Goal: Navigation & Orientation: Find specific page/section

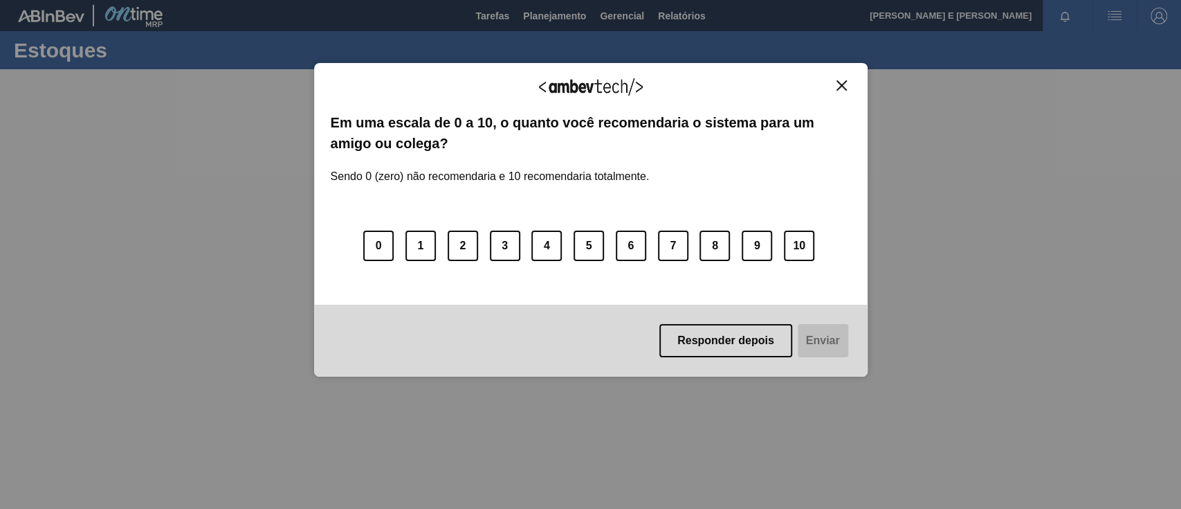
click at [839, 87] on img "Close" at bounding box center [842, 85] width 10 height 10
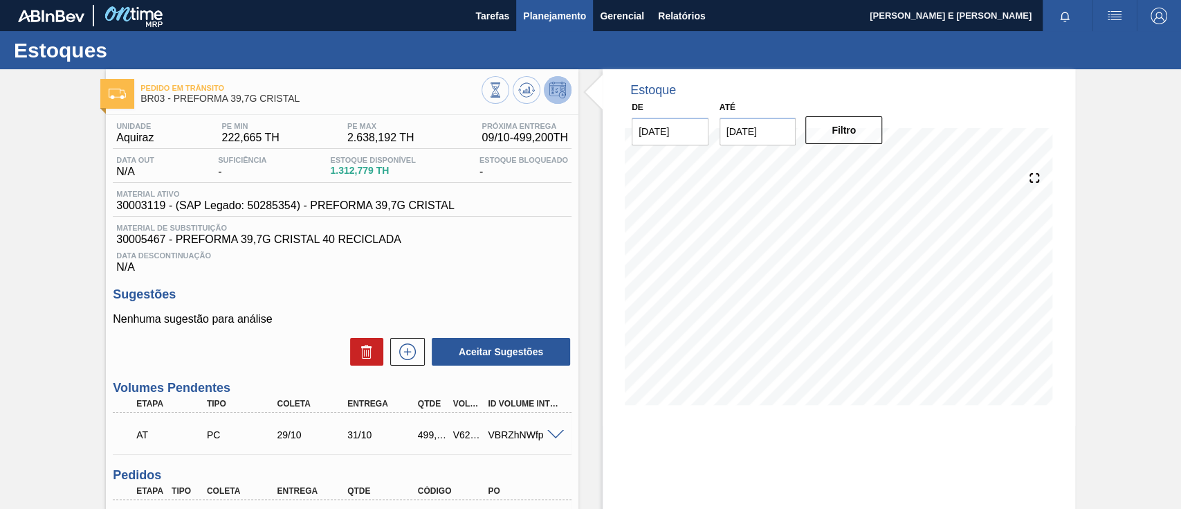
click at [547, 15] on span "Planejamento" at bounding box center [554, 16] width 63 height 17
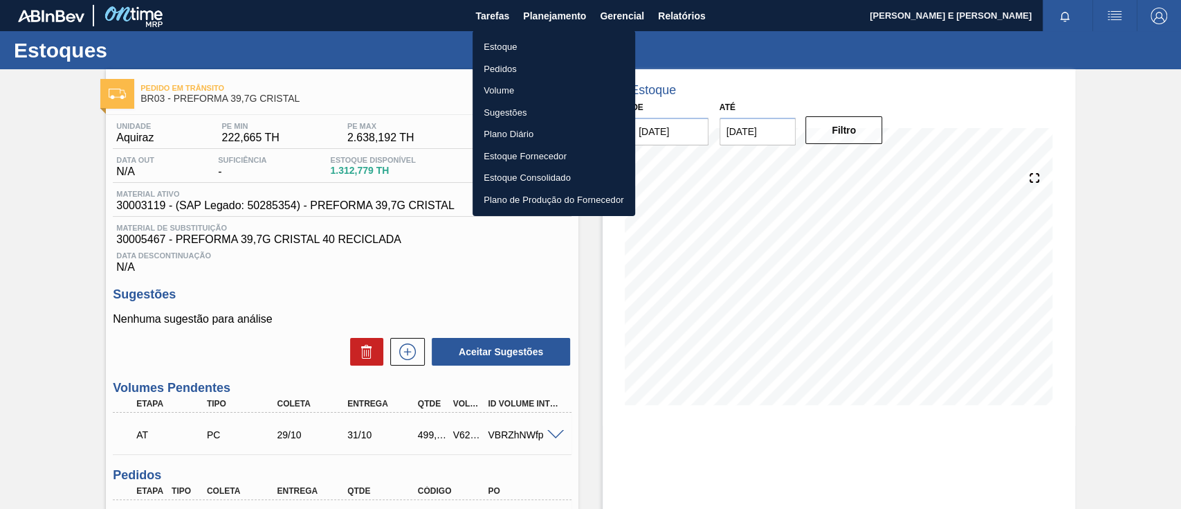
click at [509, 66] on li "Pedidos" at bounding box center [554, 69] width 163 height 22
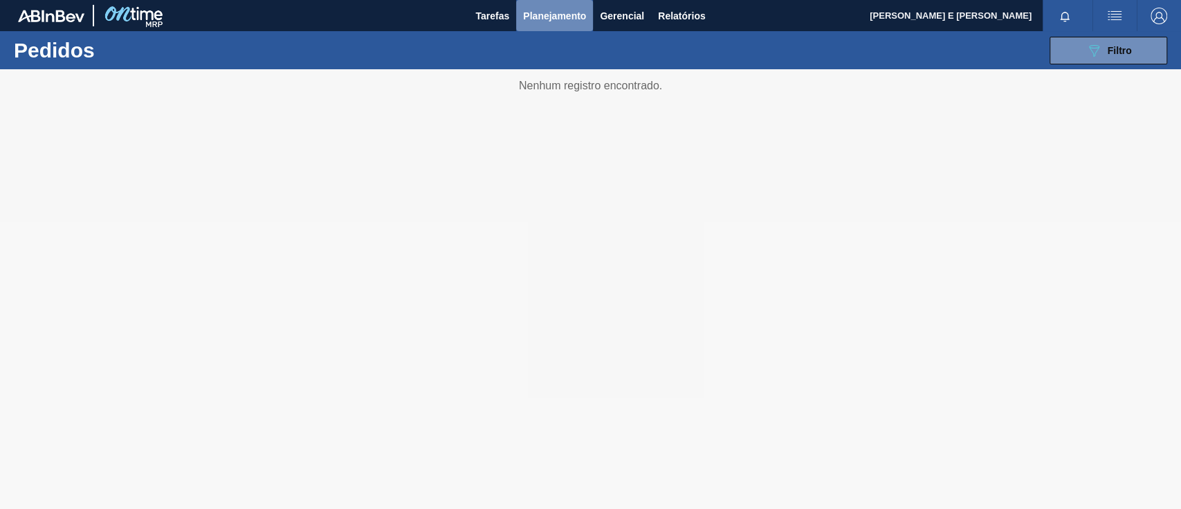
click at [548, 14] on span "Planejamento" at bounding box center [554, 16] width 63 height 17
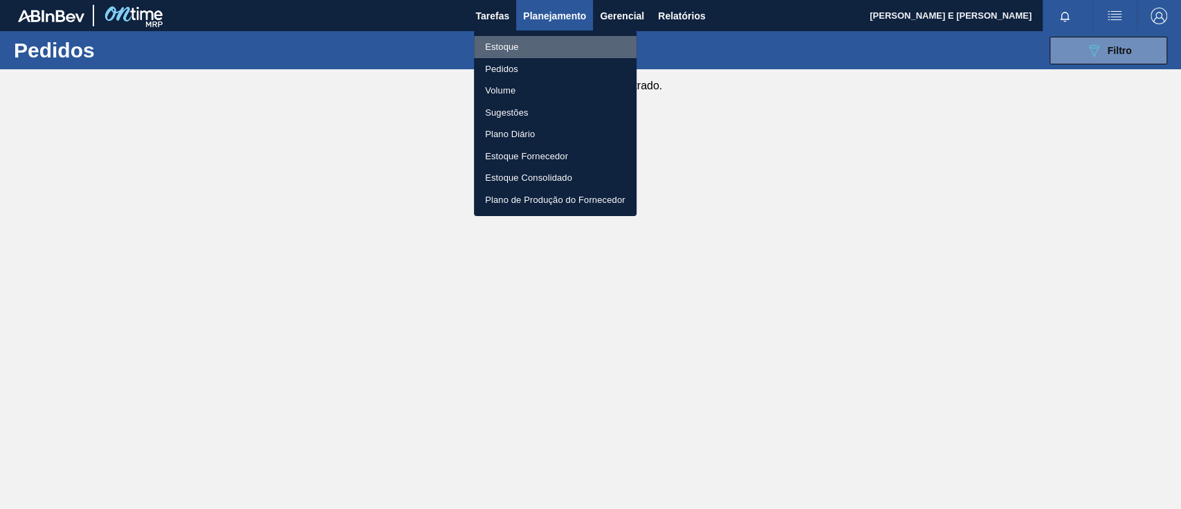
click at [575, 46] on li "Estoque" at bounding box center [555, 47] width 163 height 22
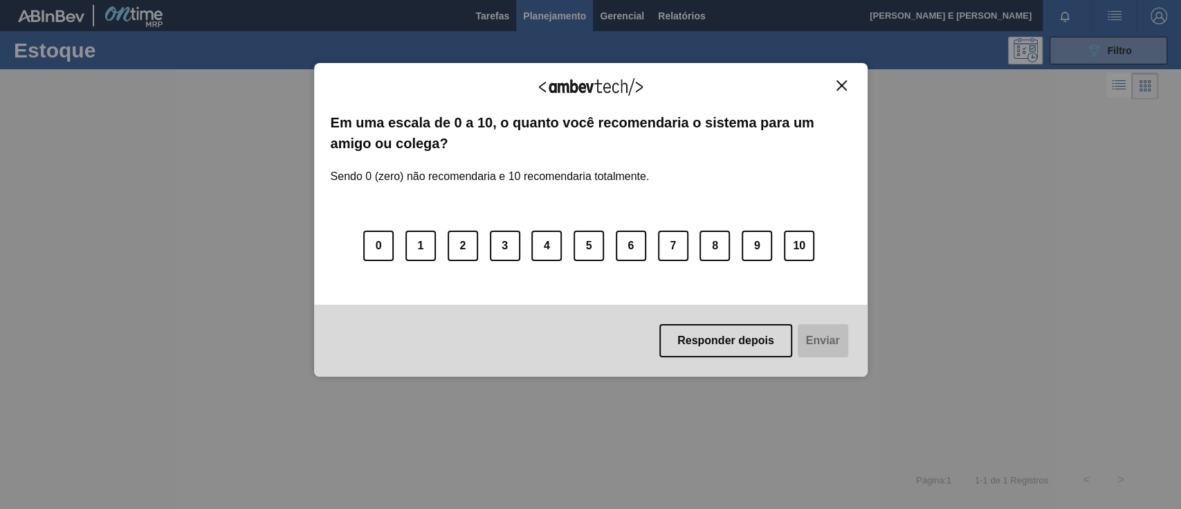
click at [837, 87] on img "Close" at bounding box center [842, 85] width 10 height 10
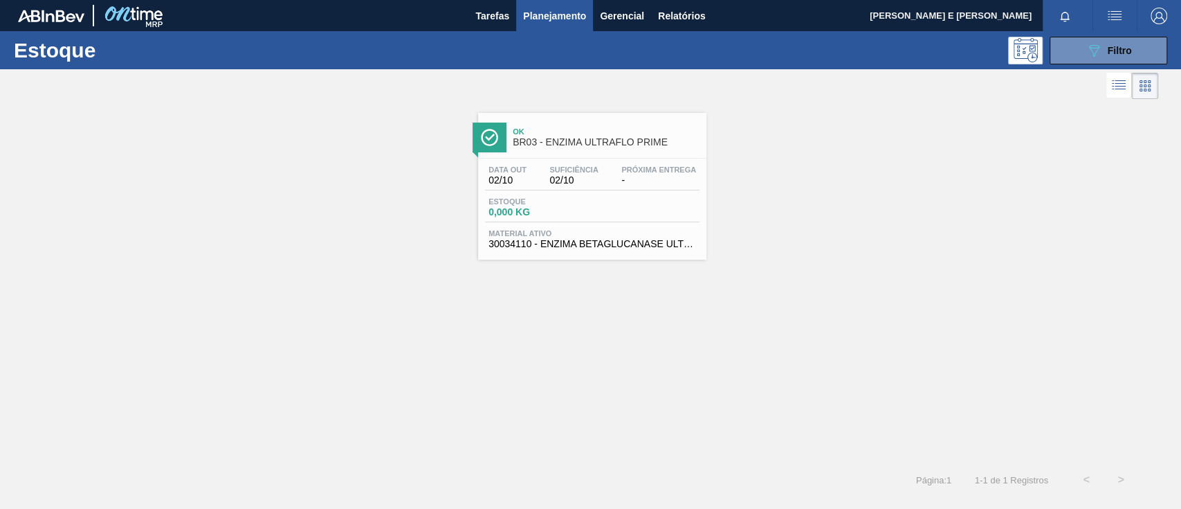
click at [217, 310] on div "Ok BR03 - ENZIMA ULTRAFLO PRIME Data [DATE] Suficiência 02/10 Próxima Entrega -…" at bounding box center [590, 282] width 1181 height 360
drag, startPoint x: 362, startPoint y: 453, endPoint x: 428, endPoint y: 468, distance: 68.0
click at [363, 453] on div "Ok BR03 - ENZIMA ULTRAFLO PRIME Data [DATE] Suficiência 02/10 Próxima Entrega -…" at bounding box center [590, 282] width 1181 height 360
click at [880, 424] on div "Ok BR03 - ENZIMA ULTRAFLO PRIME Data [DATE] Suficiência 02/10 Próxima Entrega -…" at bounding box center [590, 282] width 1181 height 360
click at [831, 392] on div "Ok BR03 - ENZIMA ULTRAFLO PRIME Data [DATE] Suficiência 02/10 Próxima Entrega -…" at bounding box center [590, 282] width 1181 height 360
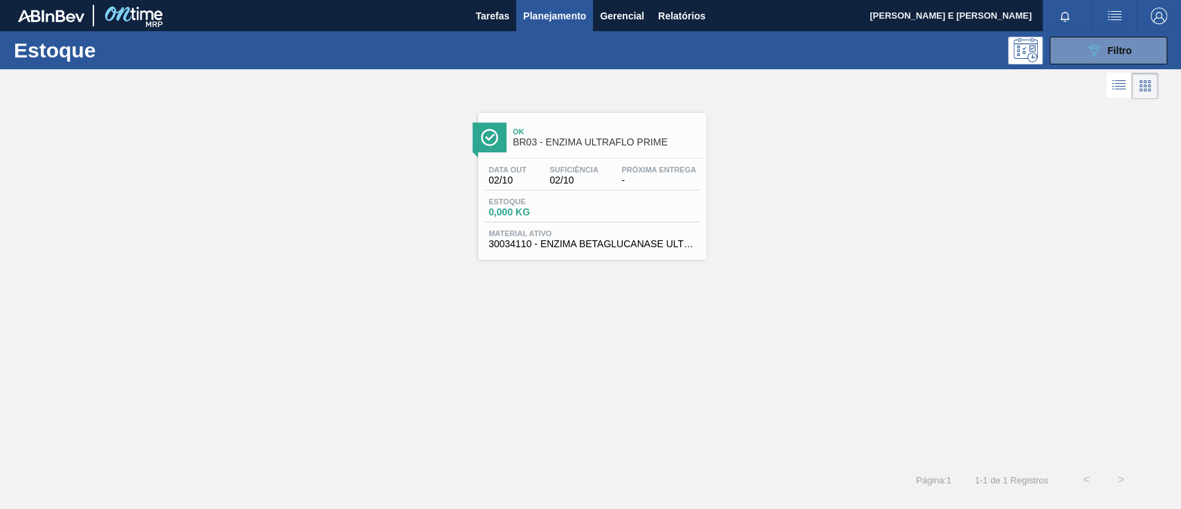
drag, startPoint x: 691, startPoint y: 408, endPoint x: 686, endPoint y: 413, distance: 7.4
click at [691, 411] on div "Ok BR03 - ENZIMA ULTRAFLO PRIME Data [DATE] Suficiência 02/10 Próxima Entrega -…" at bounding box center [590, 282] width 1181 height 360
